Goal: Task Accomplishment & Management: Manage account settings

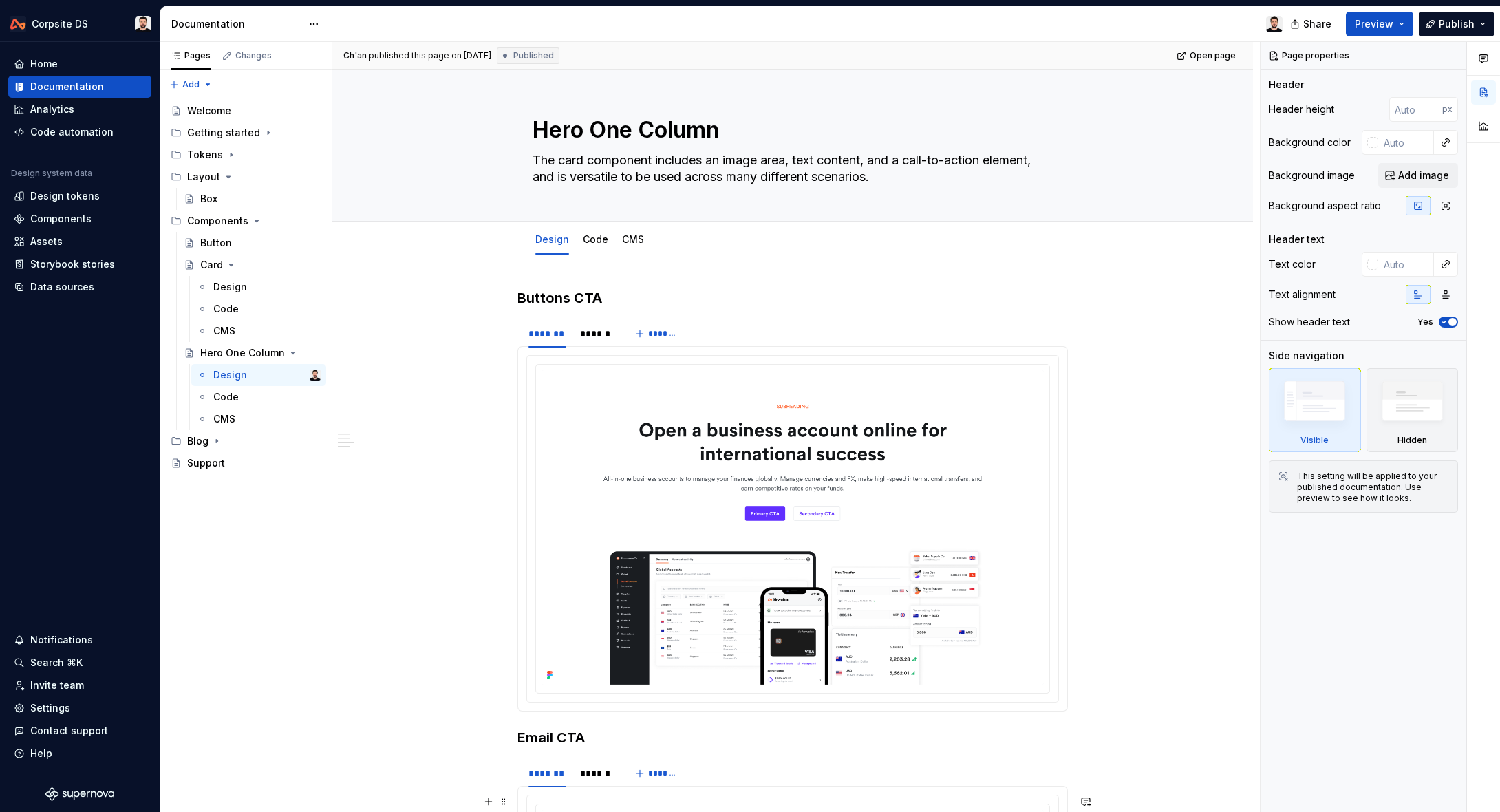
scroll to position [721, 0]
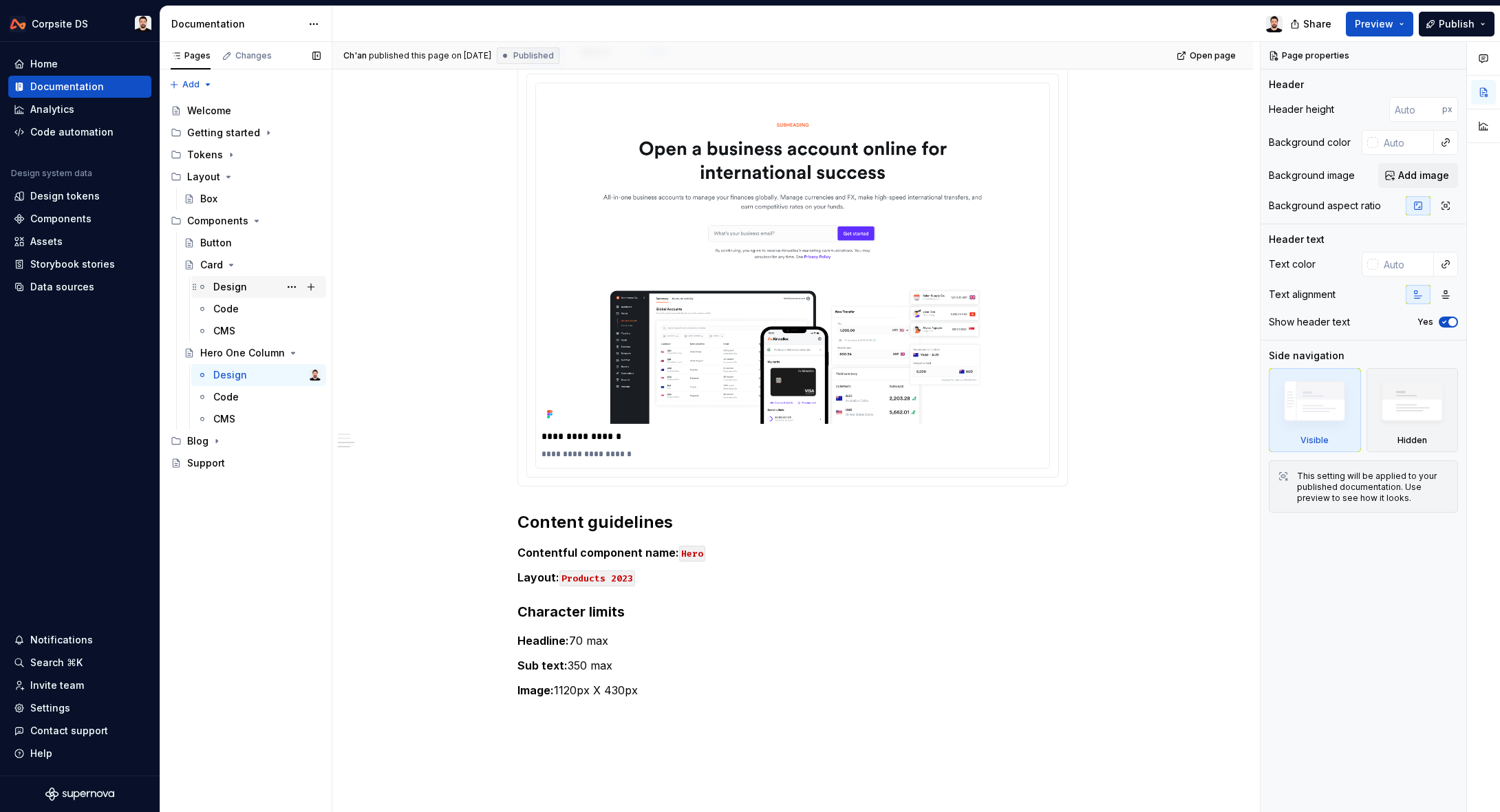
click at [237, 283] on div "Design" at bounding box center [231, 286] width 34 height 14
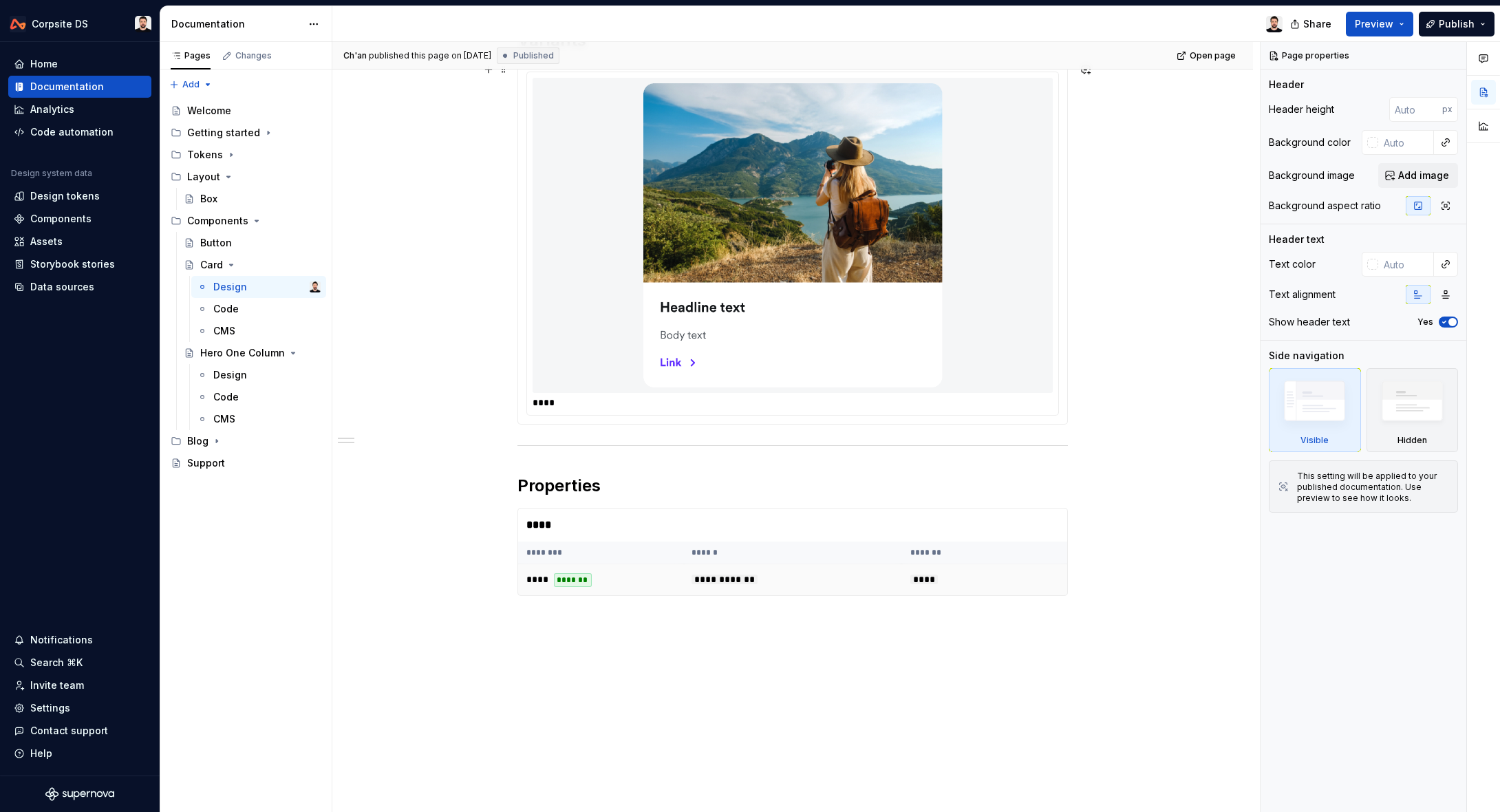
scroll to position [258, 0]
click at [510, 489] on span at bounding box center [504, 487] width 11 height 19
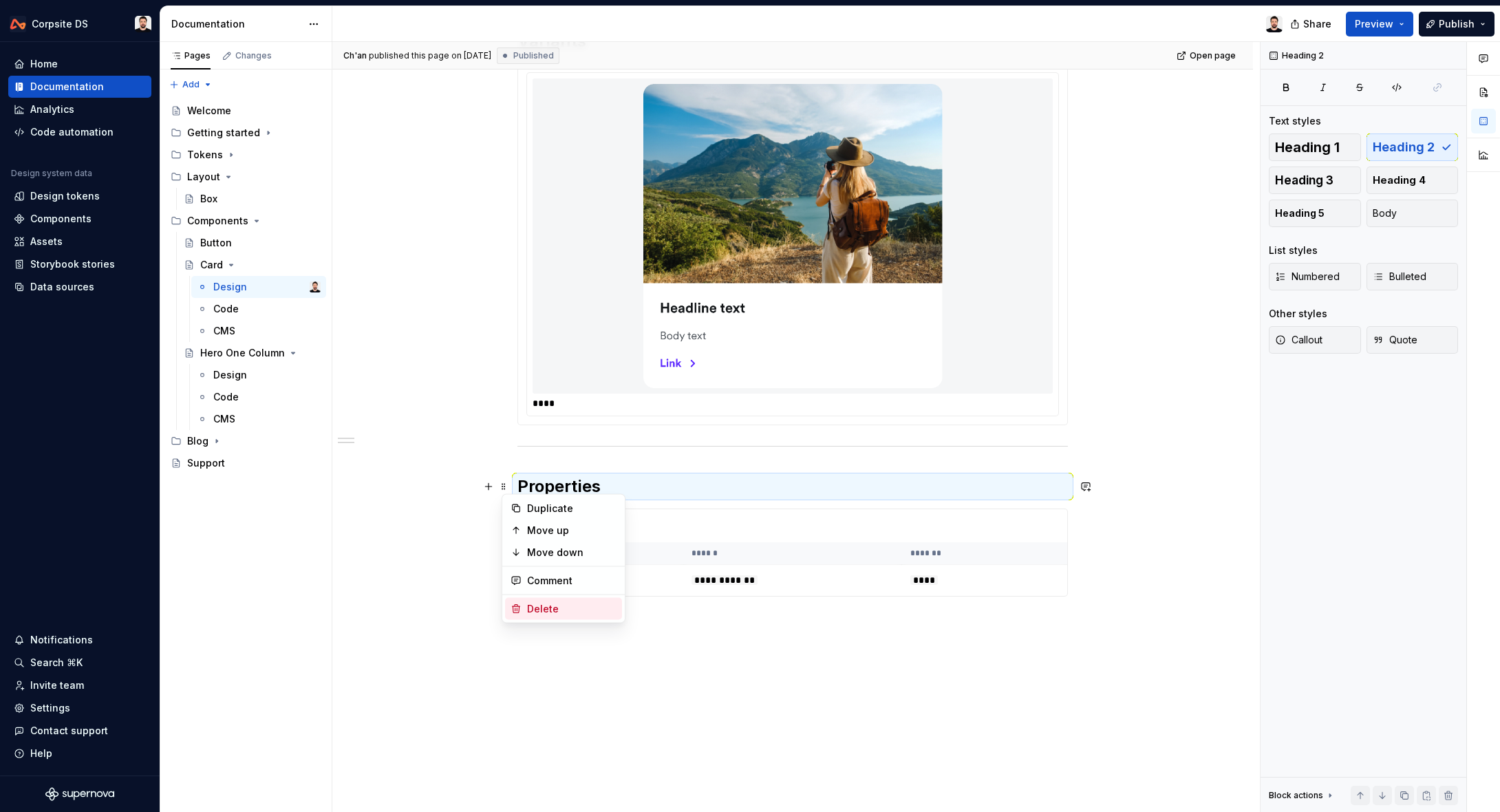
click at [548, 604] on div "Delete" at bounding box center [572, 609] width 90 height 14
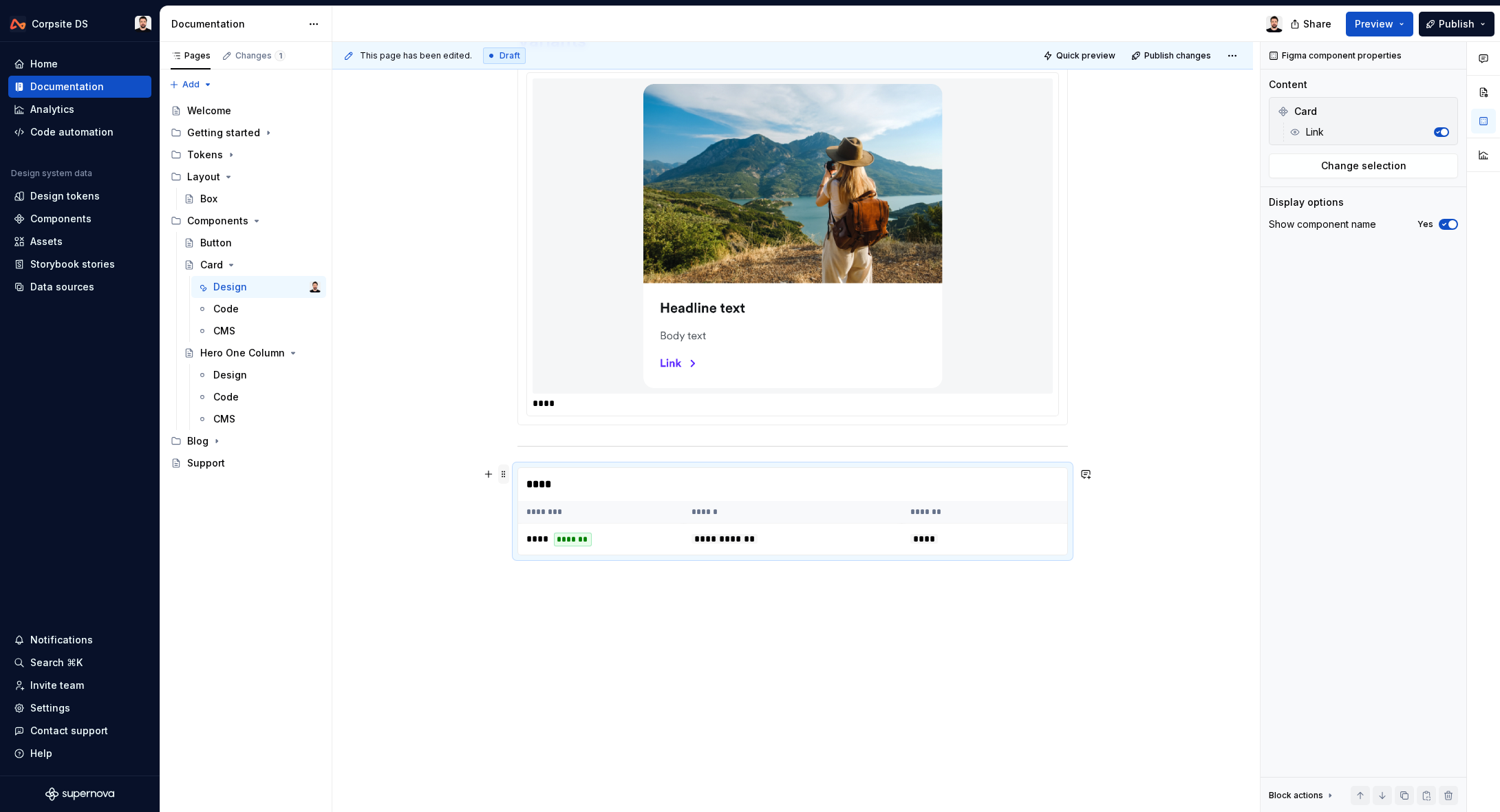
click at [507, 471] on span at bounding box center [504, 474] width 11 height 19
click at [543, 598] on div "Delete" at bounding box center [572, 596] width 90 height 14
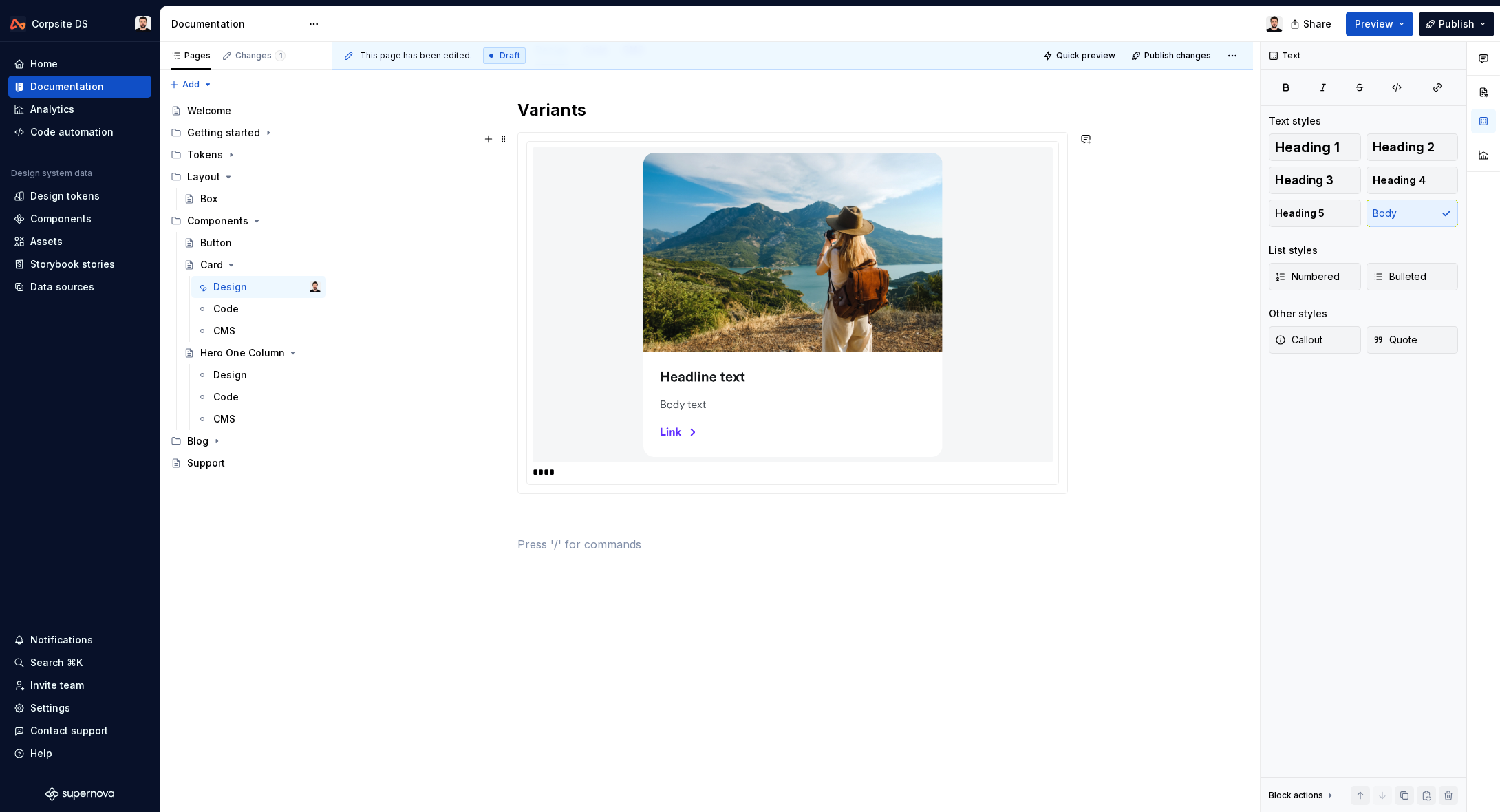
scroll to position [189, 0]
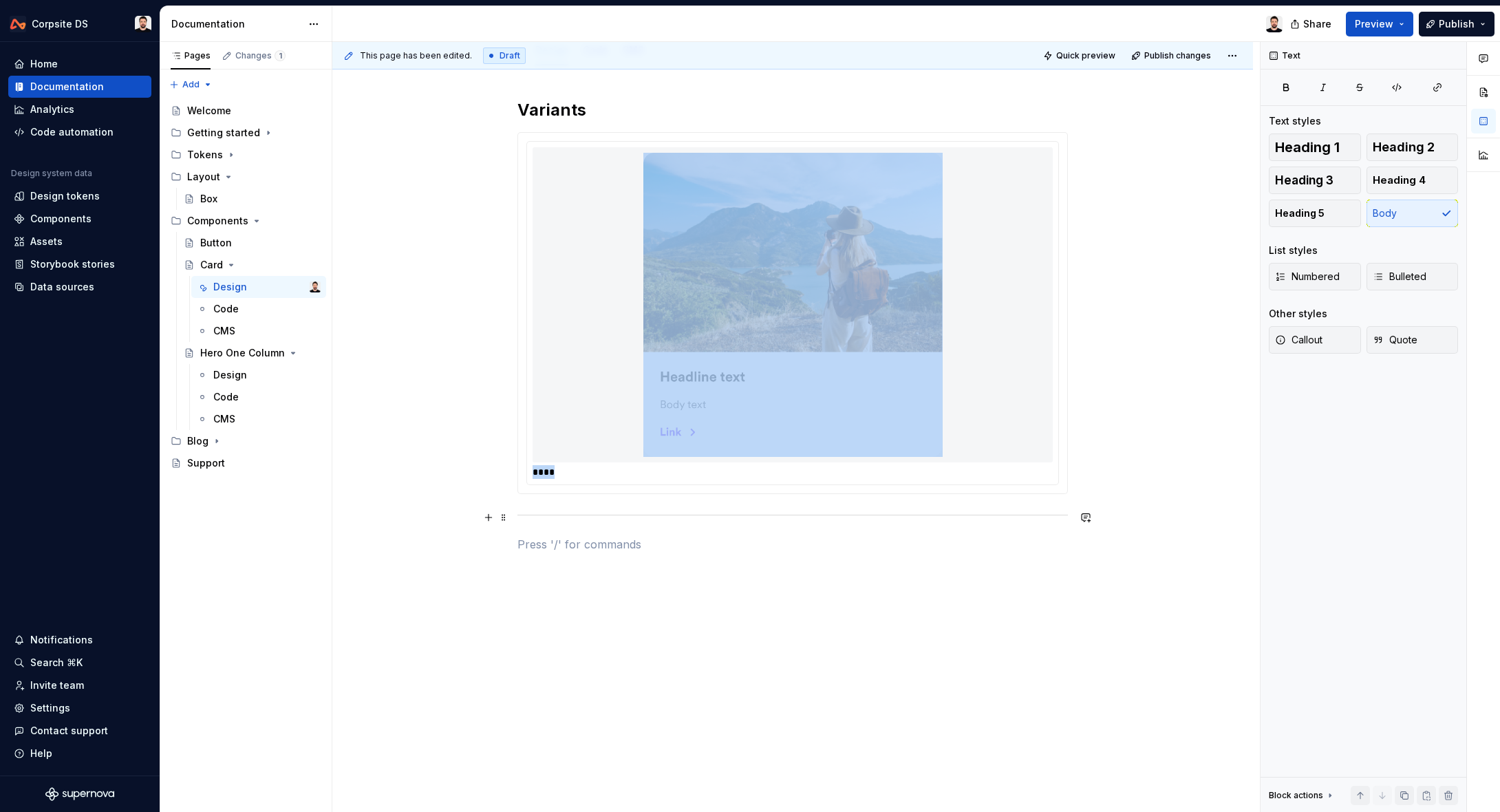
click at [525, 515] on hr at bounding box center [793, 515] width 551 height 1
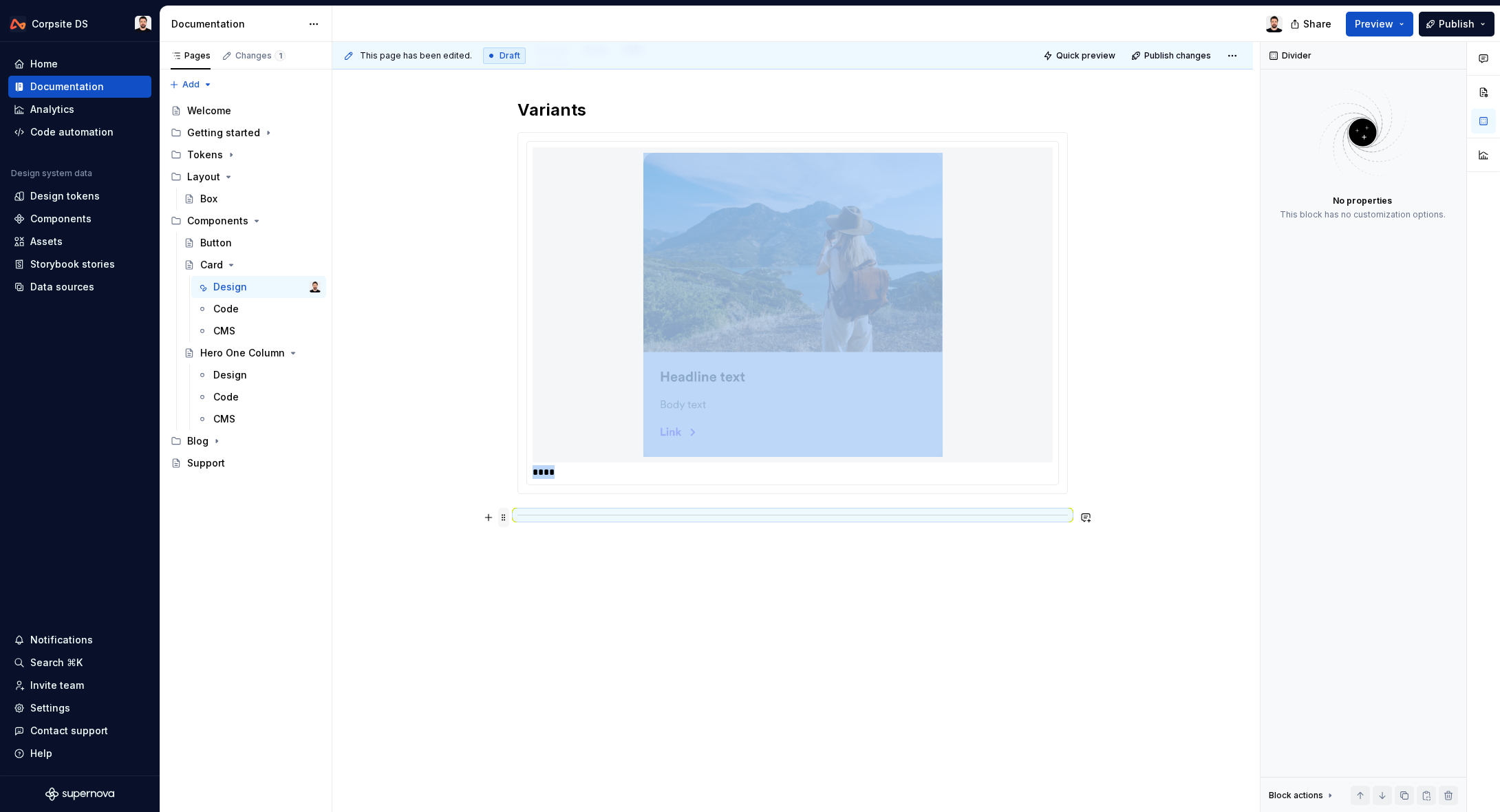
click at [509, 516] on span at bounding box center [504, 518] width 11 height 19
click at [559, 642] on div "Delete" at bounding box center [572, 639] width 90 height 14
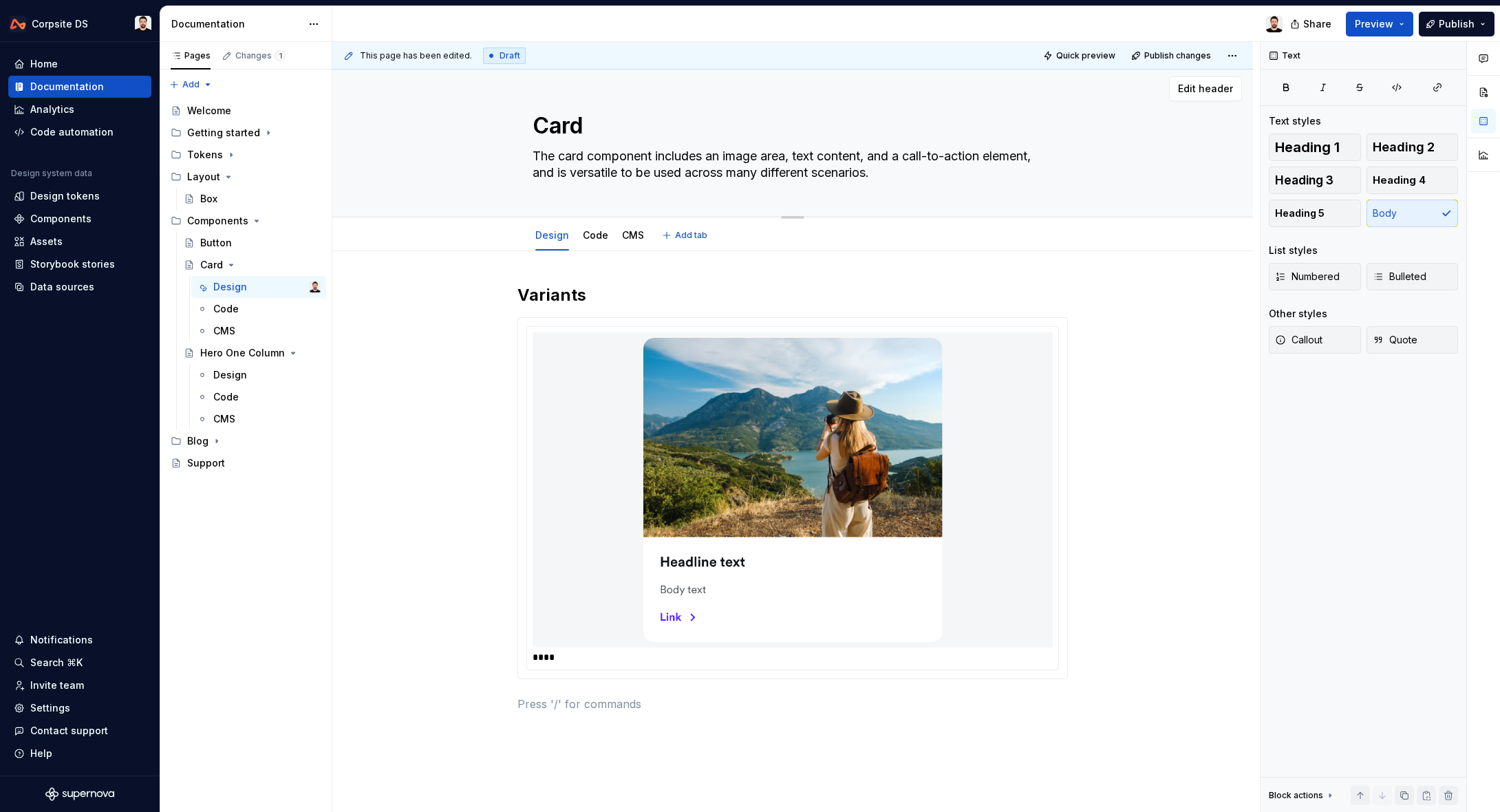
scroll to position [0, 0]
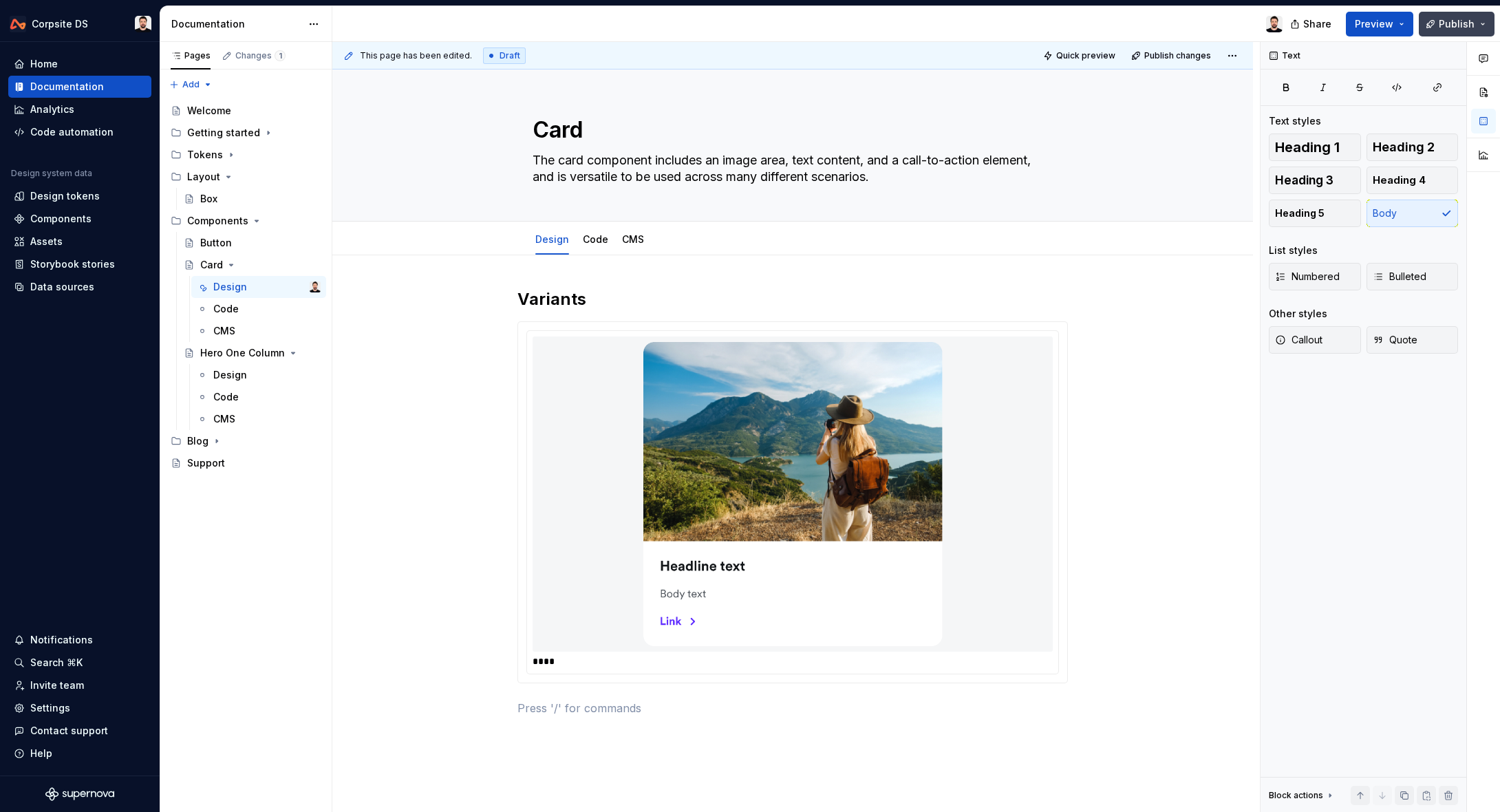
click at [1448, 21] on span "Publish" at bounding box center [1457, 23] width 36 height 14
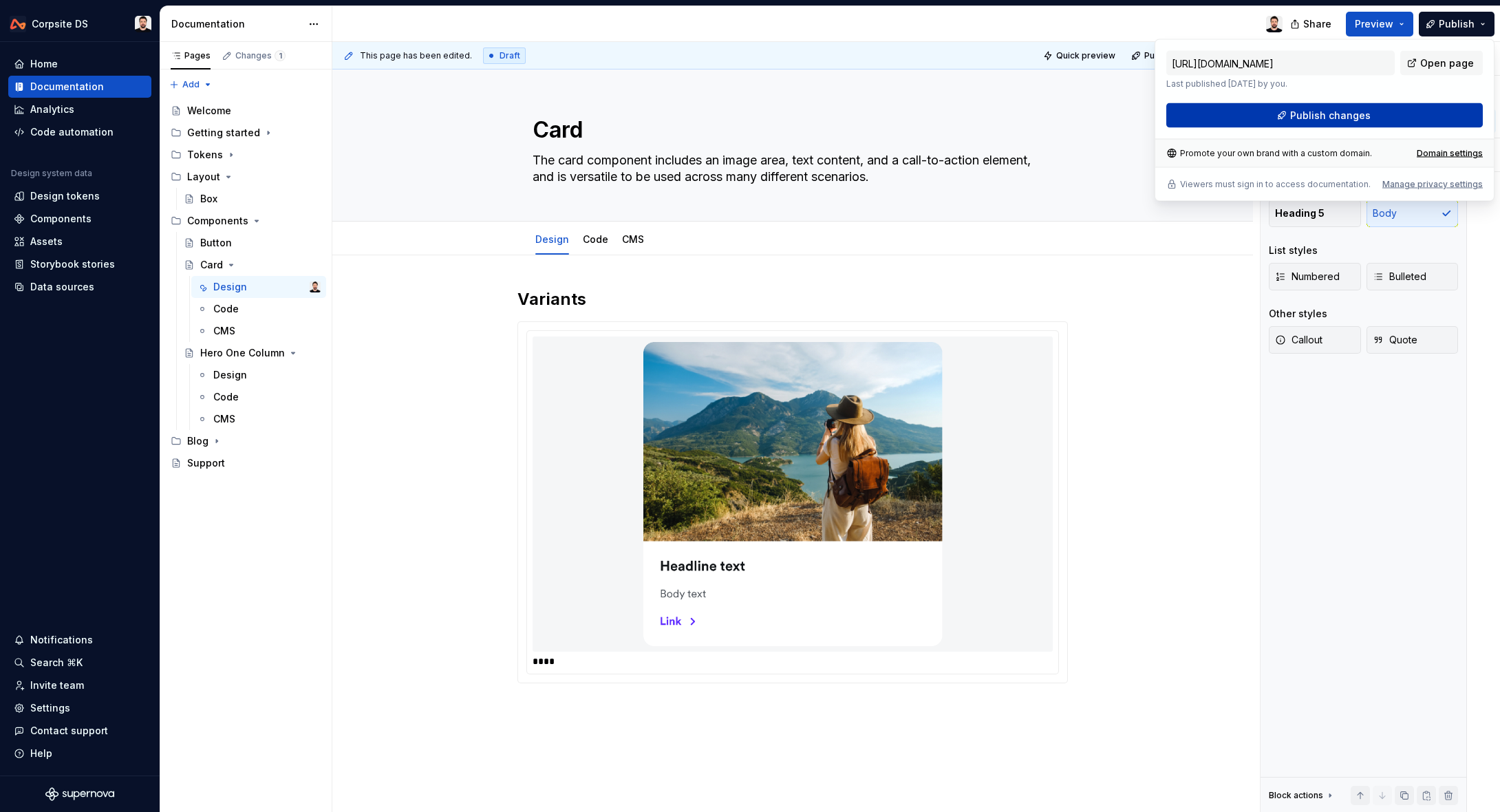
click at [1377, 110] on button "Publish changes" at bounding box center [1325, 116] width 316 height 25
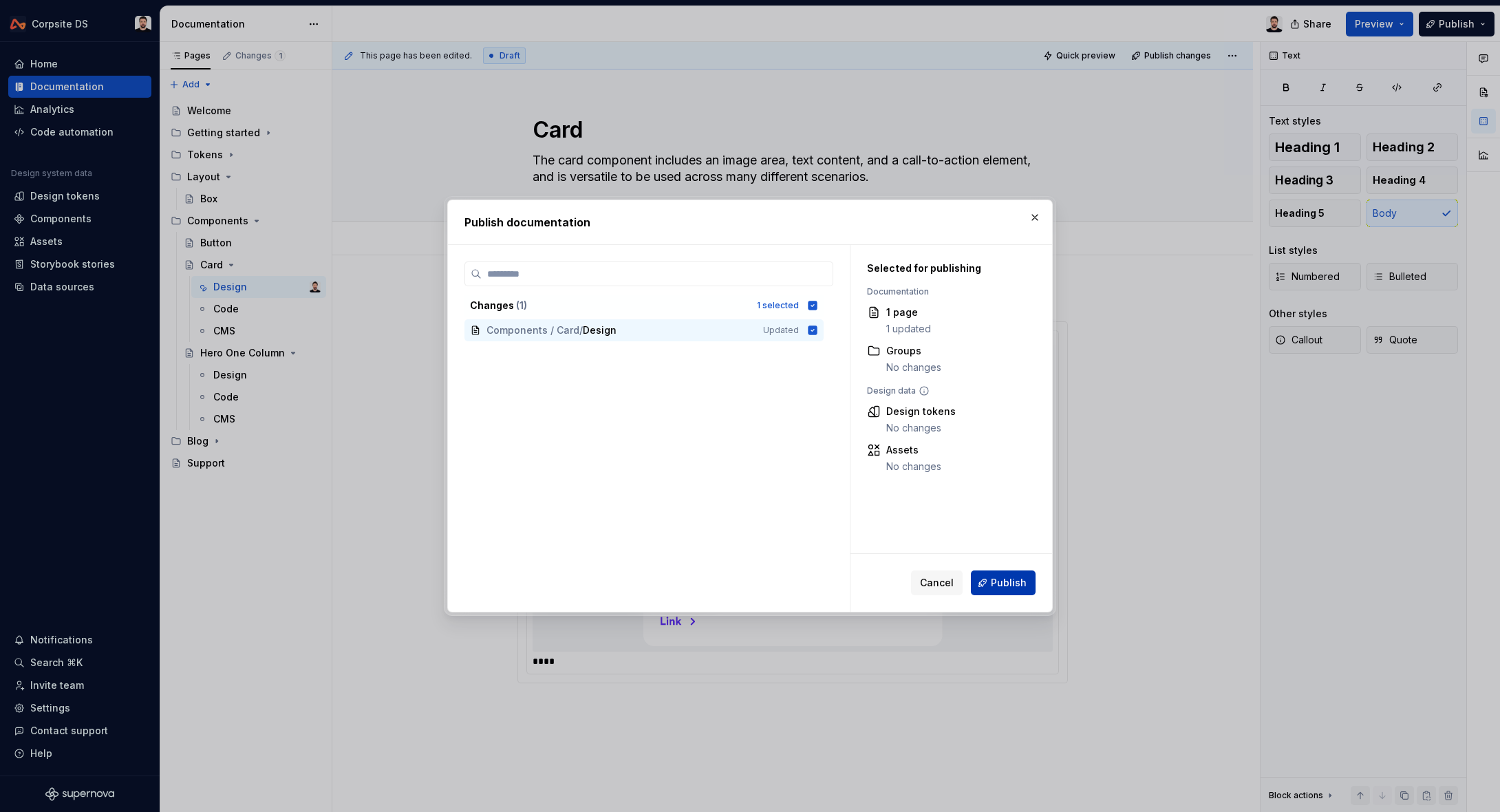
click at [1018, 581] on span "Publish" at bounding box center [1009, 583] width 36 height 14
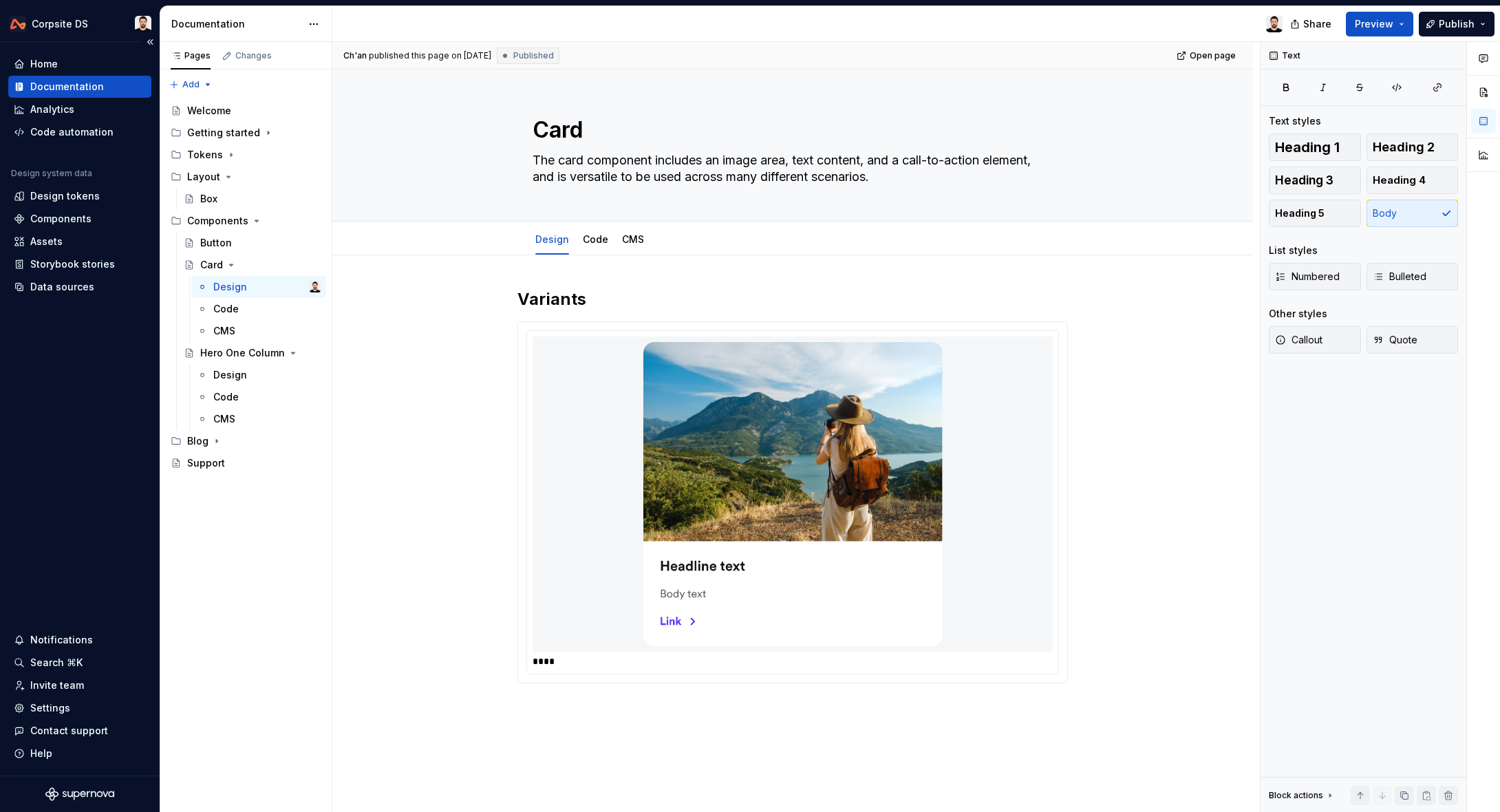
type textarea "*"
